Goal: Navigation & Orientation: Find specific page/section

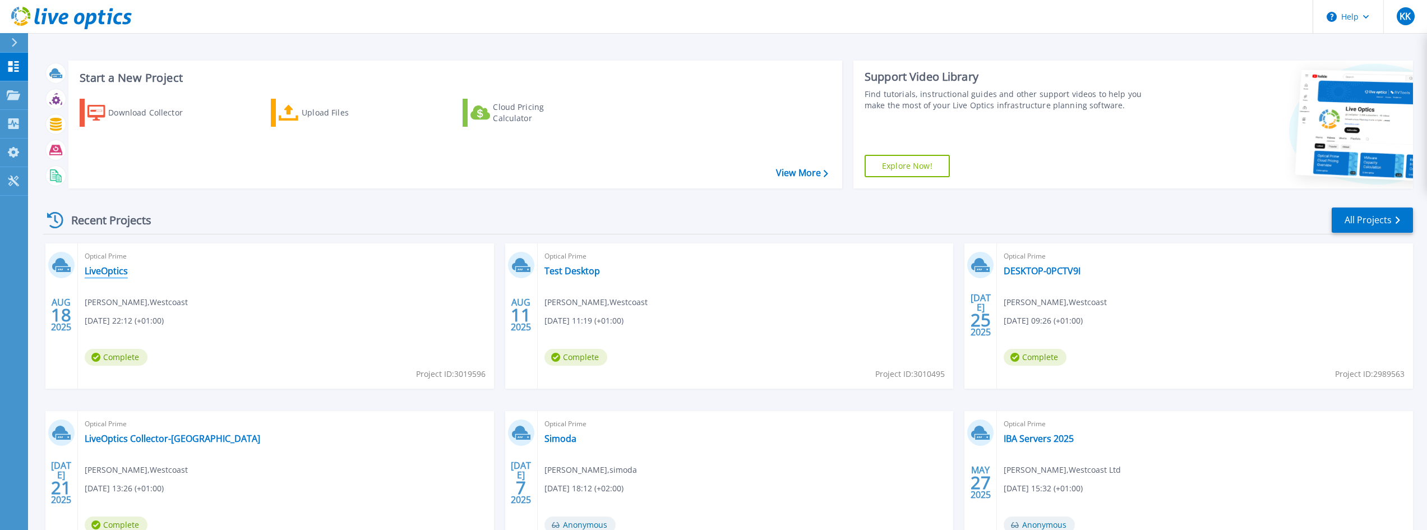
click at [110, 270] on link "LiveOptics" at bounding box center [106, 270] width 43 height 11
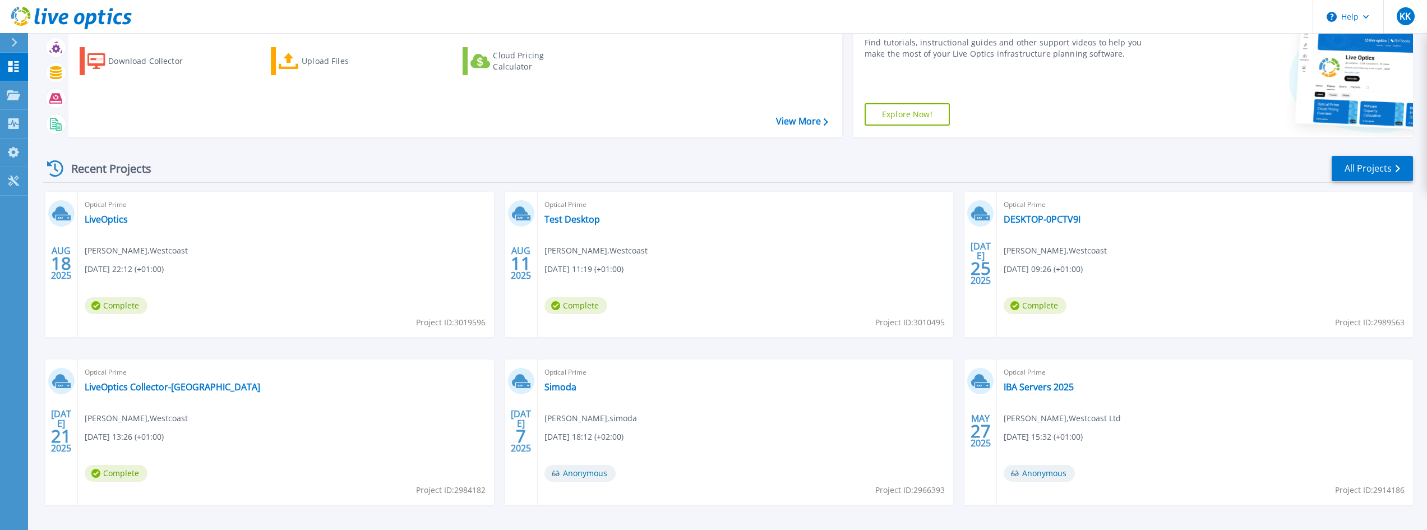
scroll to position [56, 0]
